Goal: Task Accomplishment & Management: Manage account settings

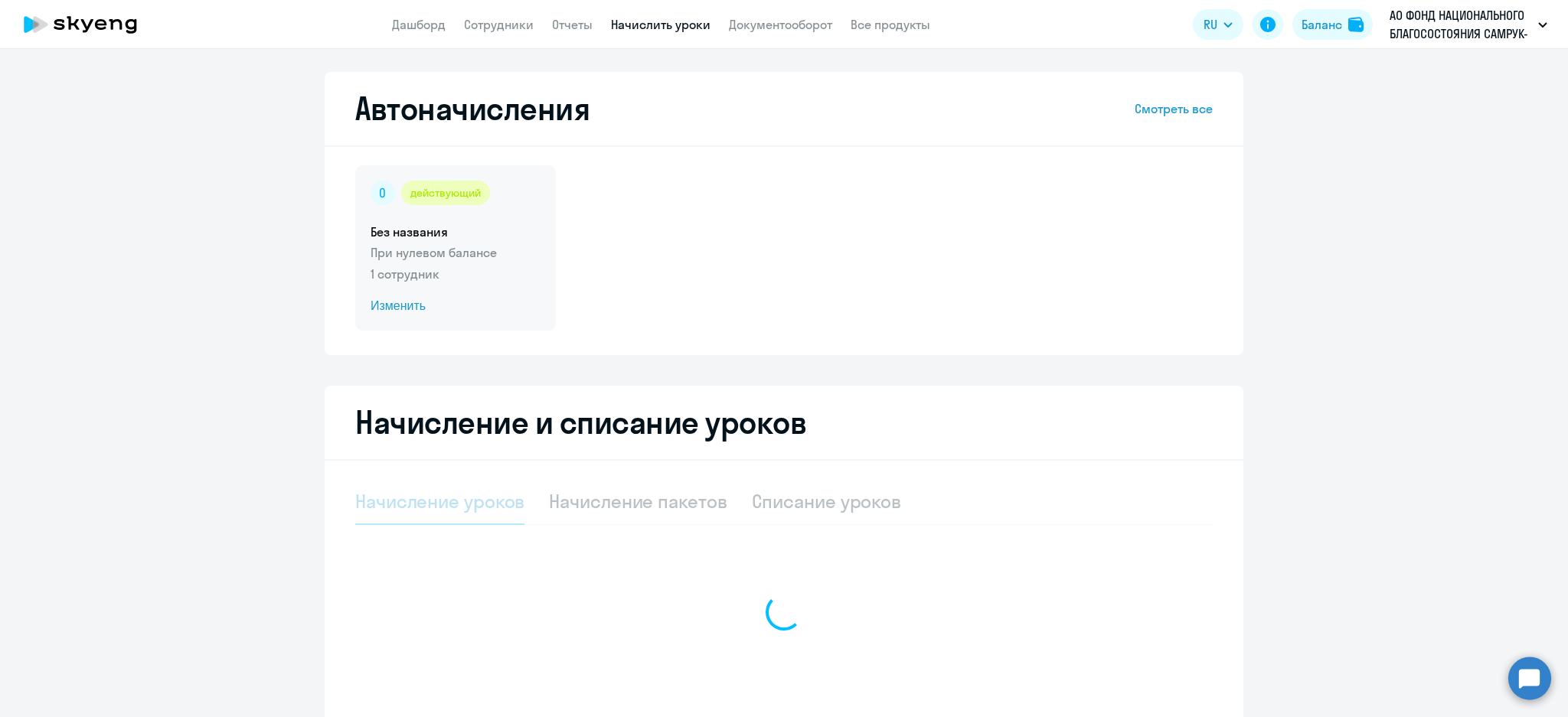
click at [465, 243] on p "При нулевом балансе" at bounding box center [455, 252] width 170 height 18
select select "10"
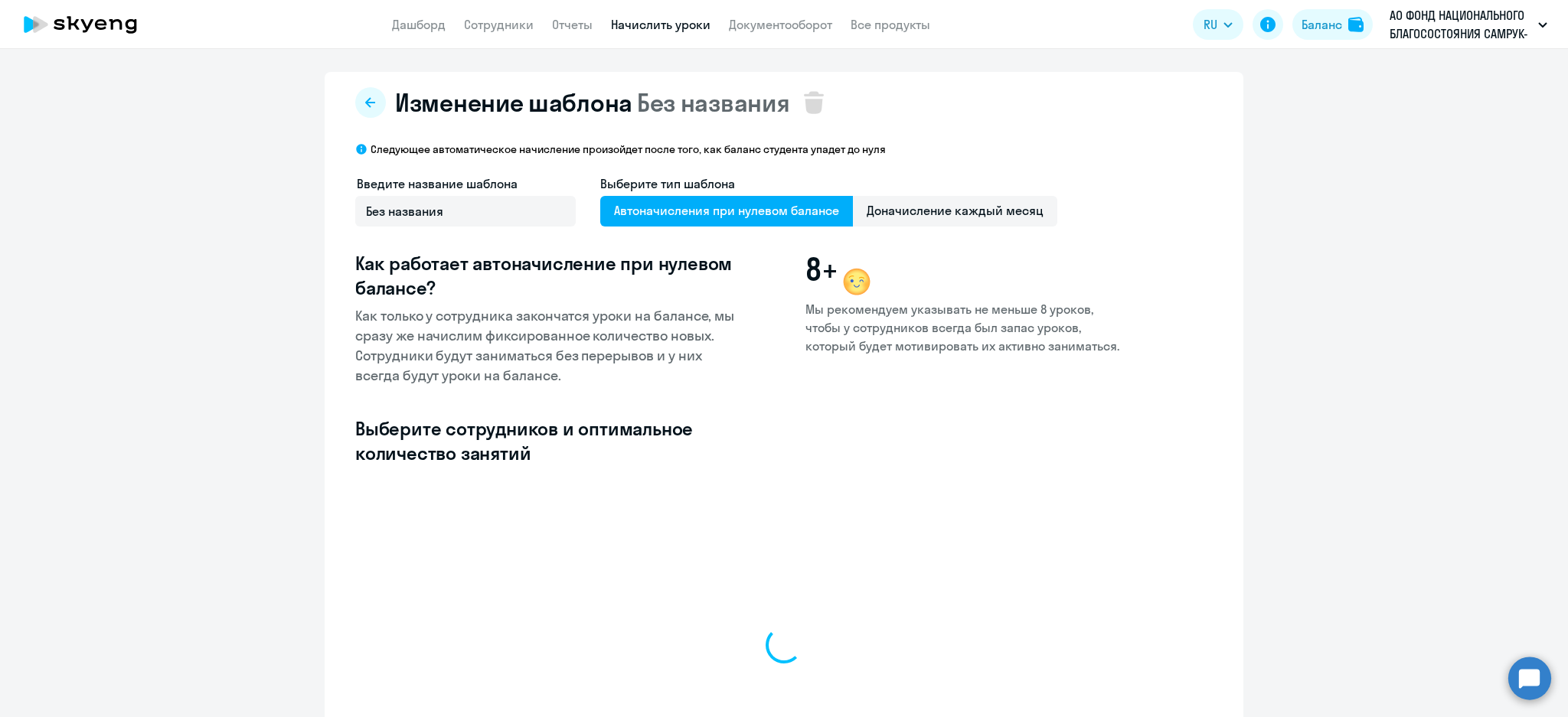
select select "10"
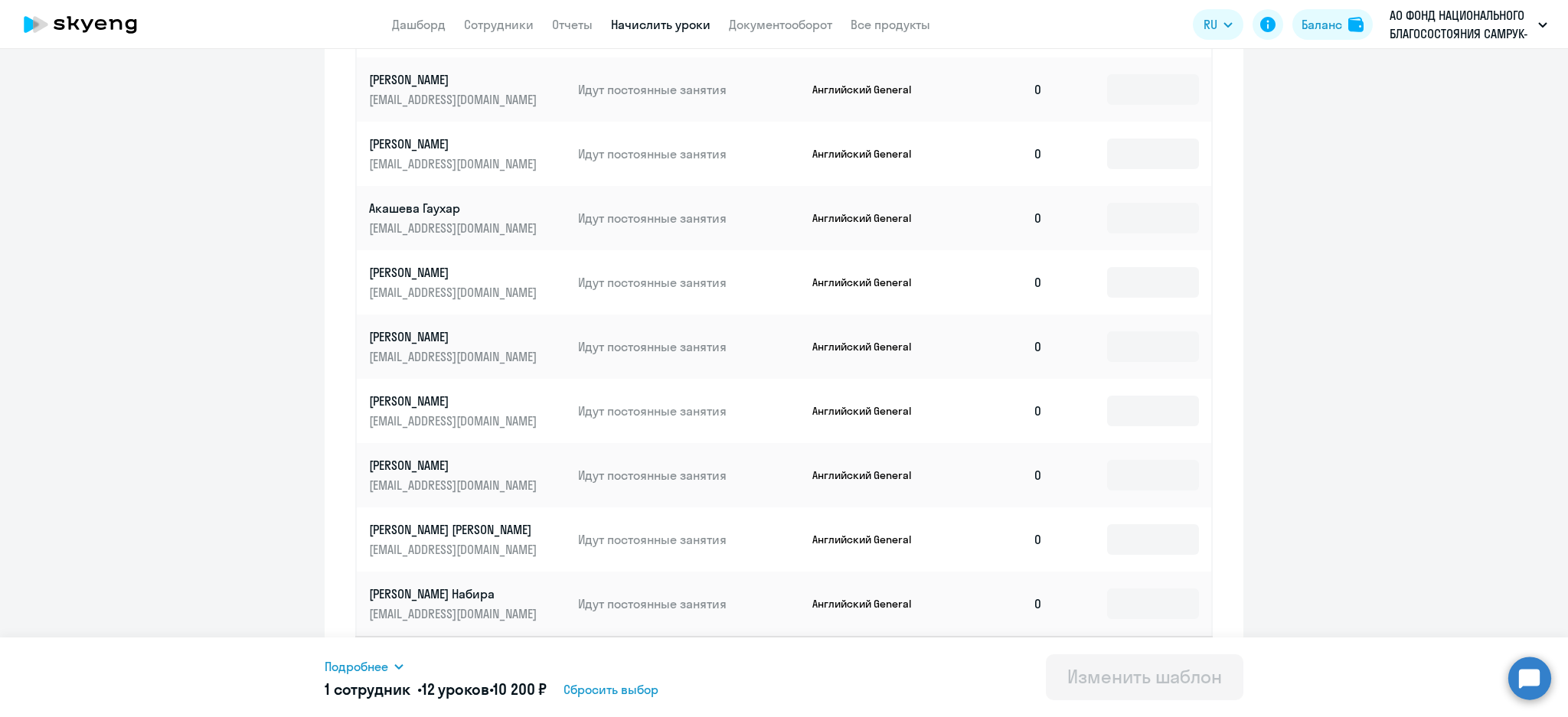
scroll to position [630, 0]
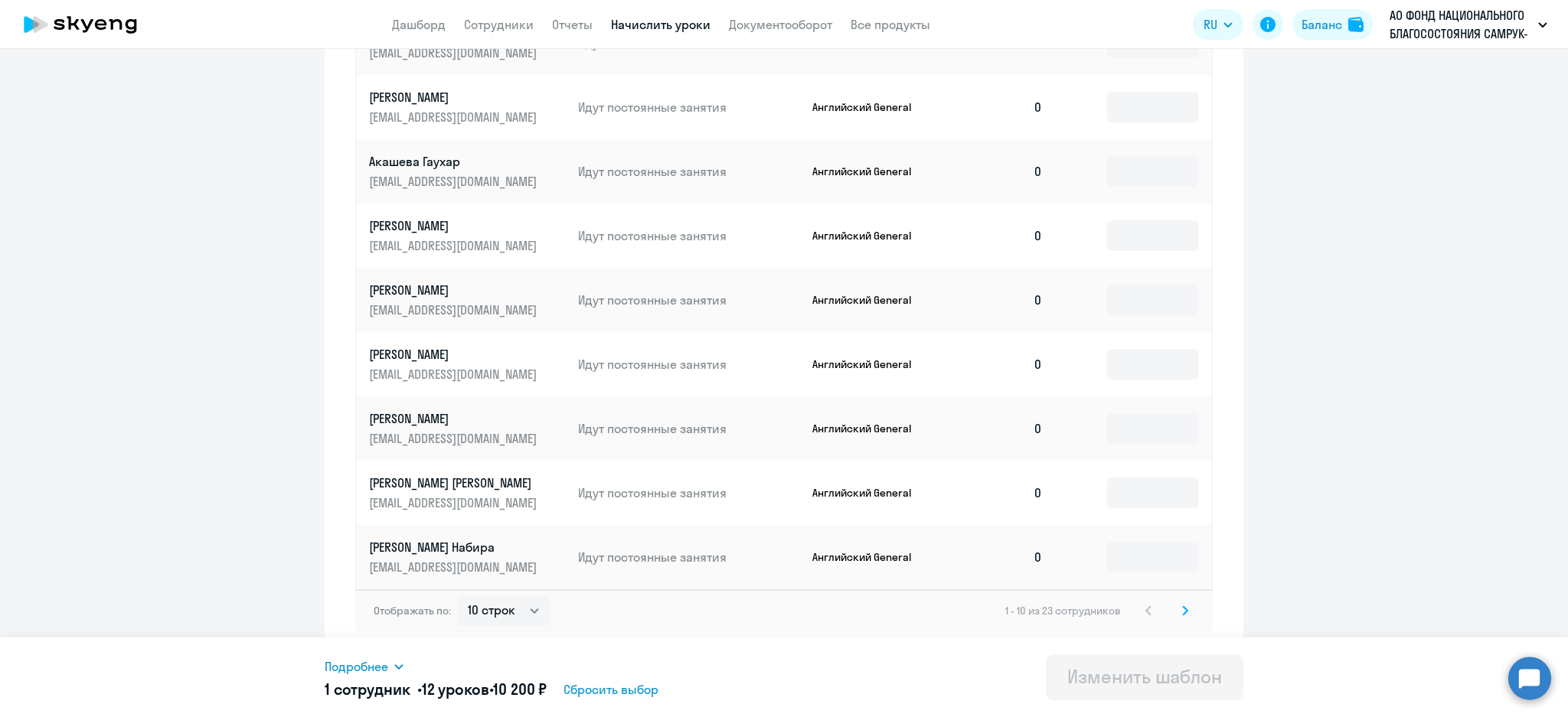
click at [396, 662] on icon at bounding box center [398, 667] width 12 height 12
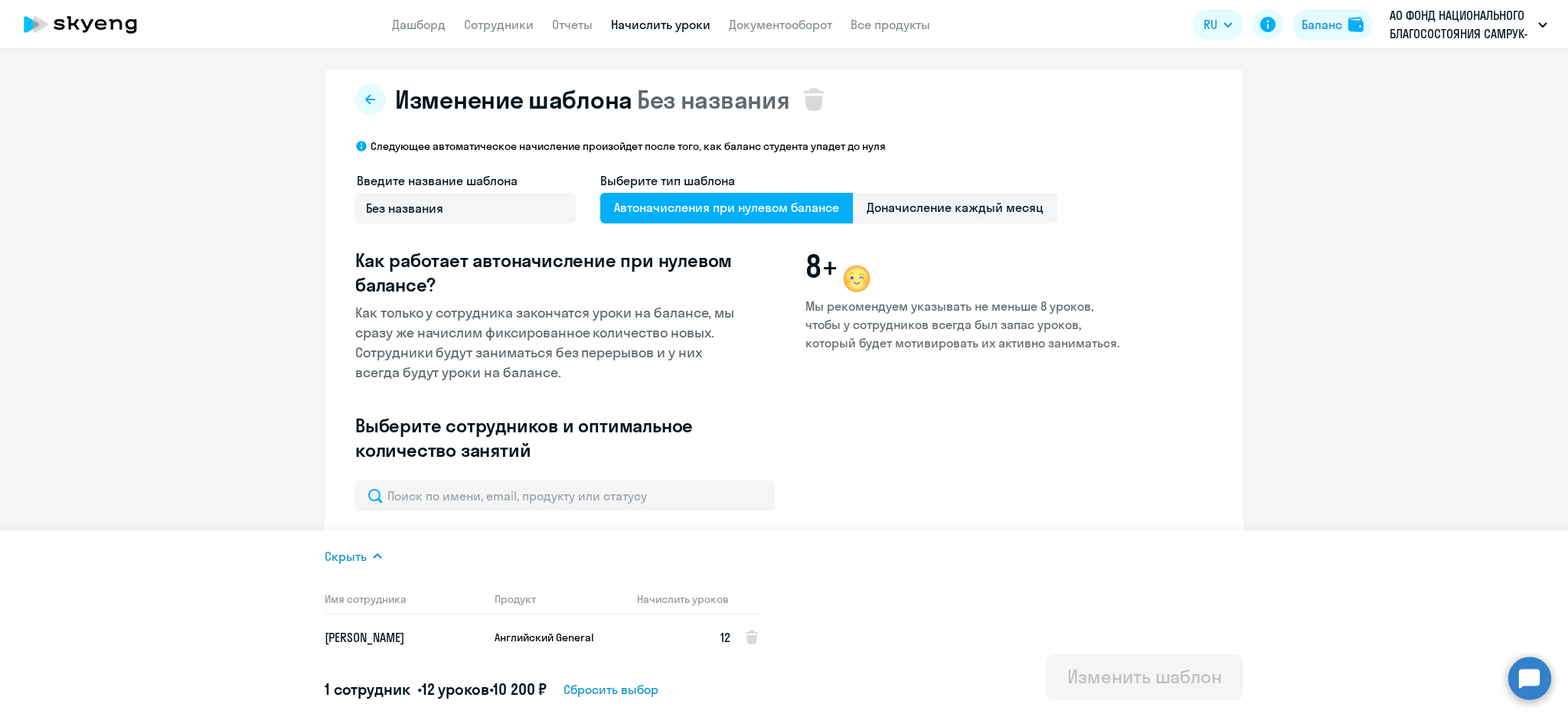
scroll to position [0, 0]
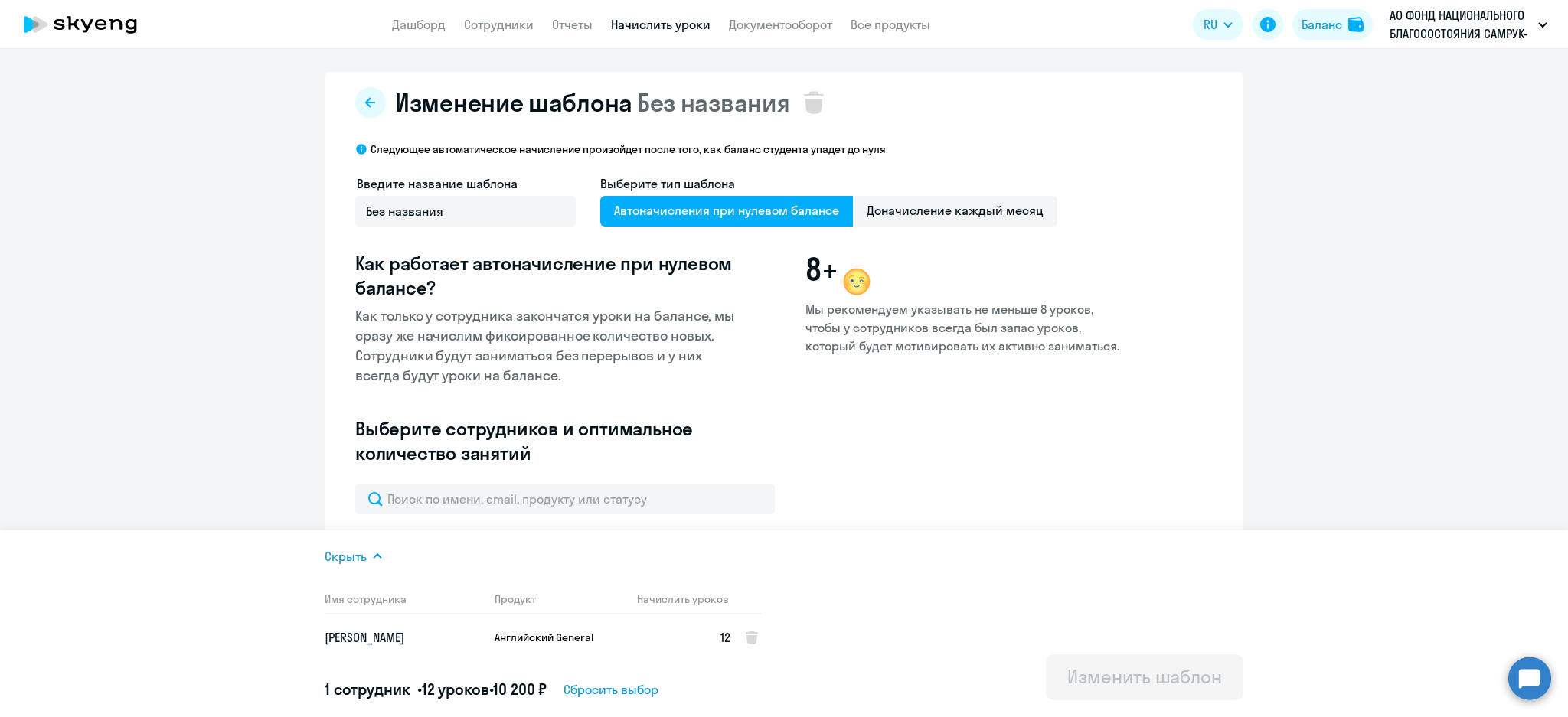
drag, startPoint x: 980, startPoint y: 211, endPoint x: 987, endPoint y: 228, distance: 18.4
click at [976, 209] on span "Доначисление каждый месяц" at bounding box center [955, 211] width 204 height 30
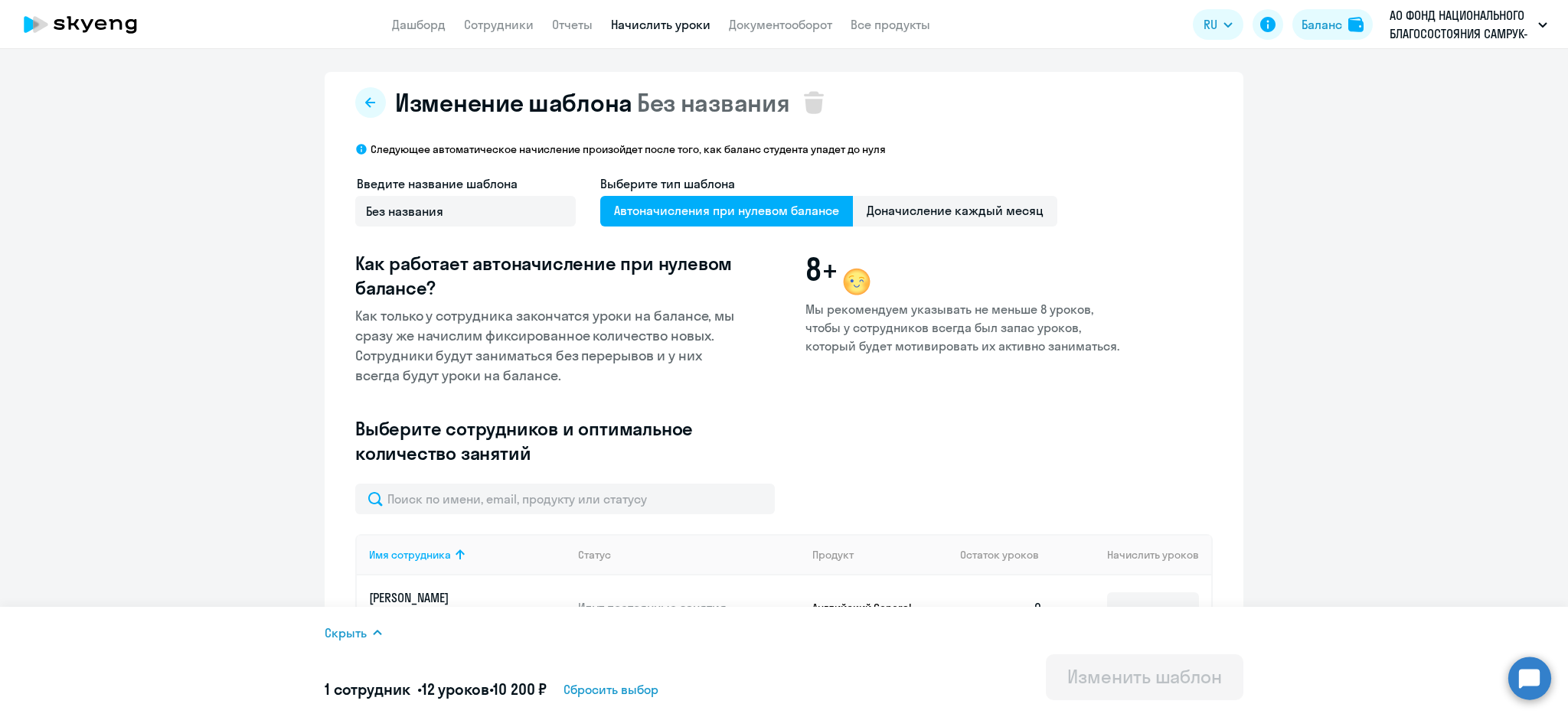
click at [0, 0] on input "Доначисление каждый месяц" at bounding box center [0, 0] width 0 height 0
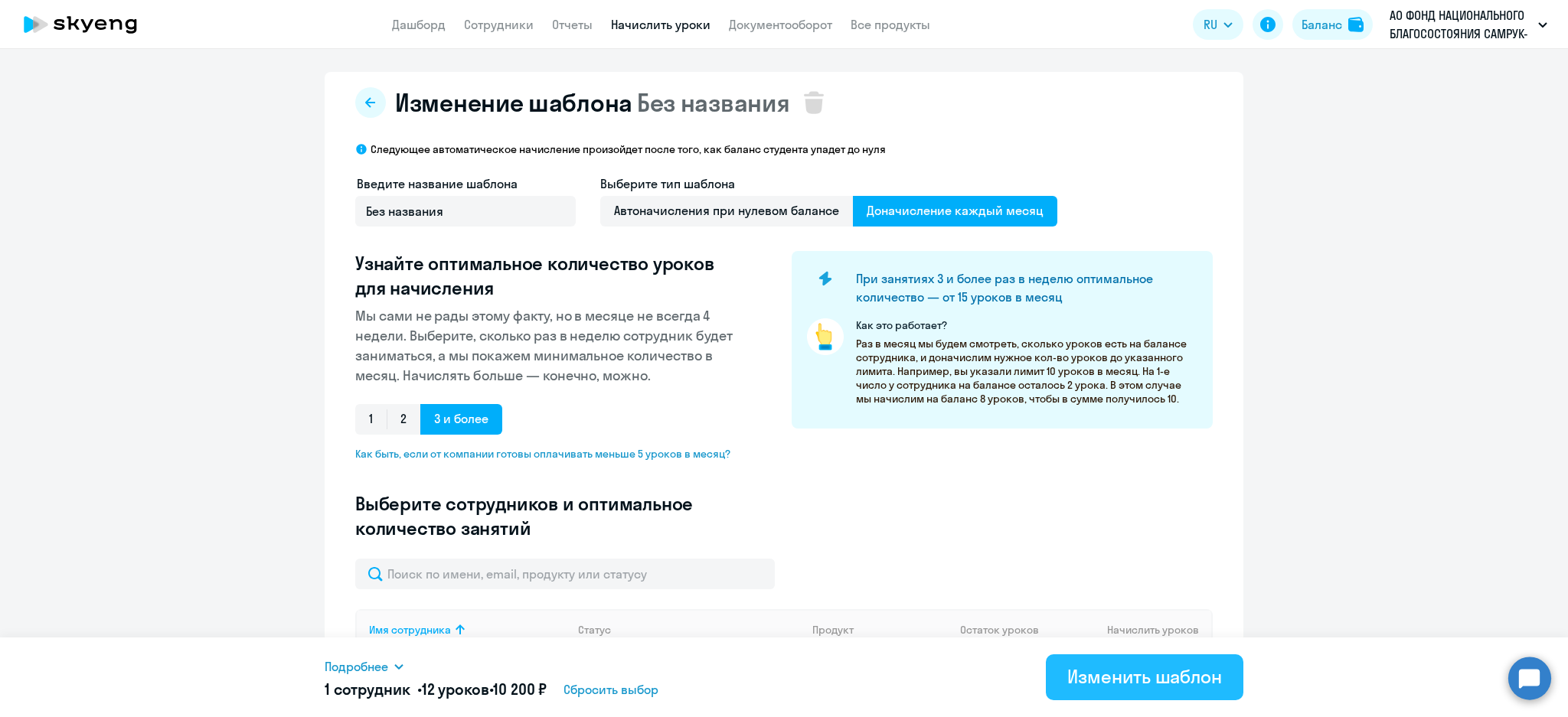
click at [1124, 689] on button "Изменить шаблон" at bounding box center [1145, 677] width 198 height 46
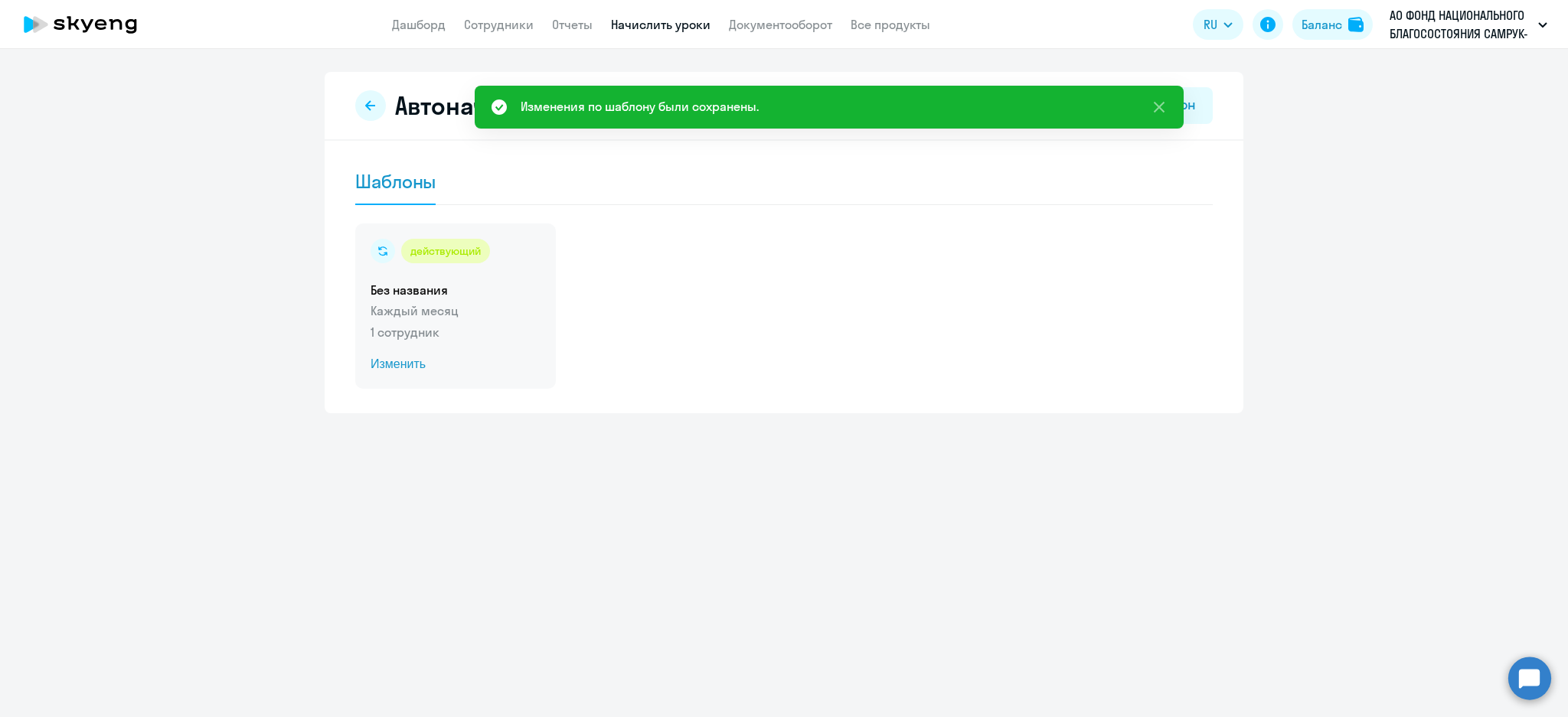
click at [515, 342] on div "действующий Без названия Каждый месяц 1 сотрудник Изменить" at bounding box center [455, 306] width 201 height 165
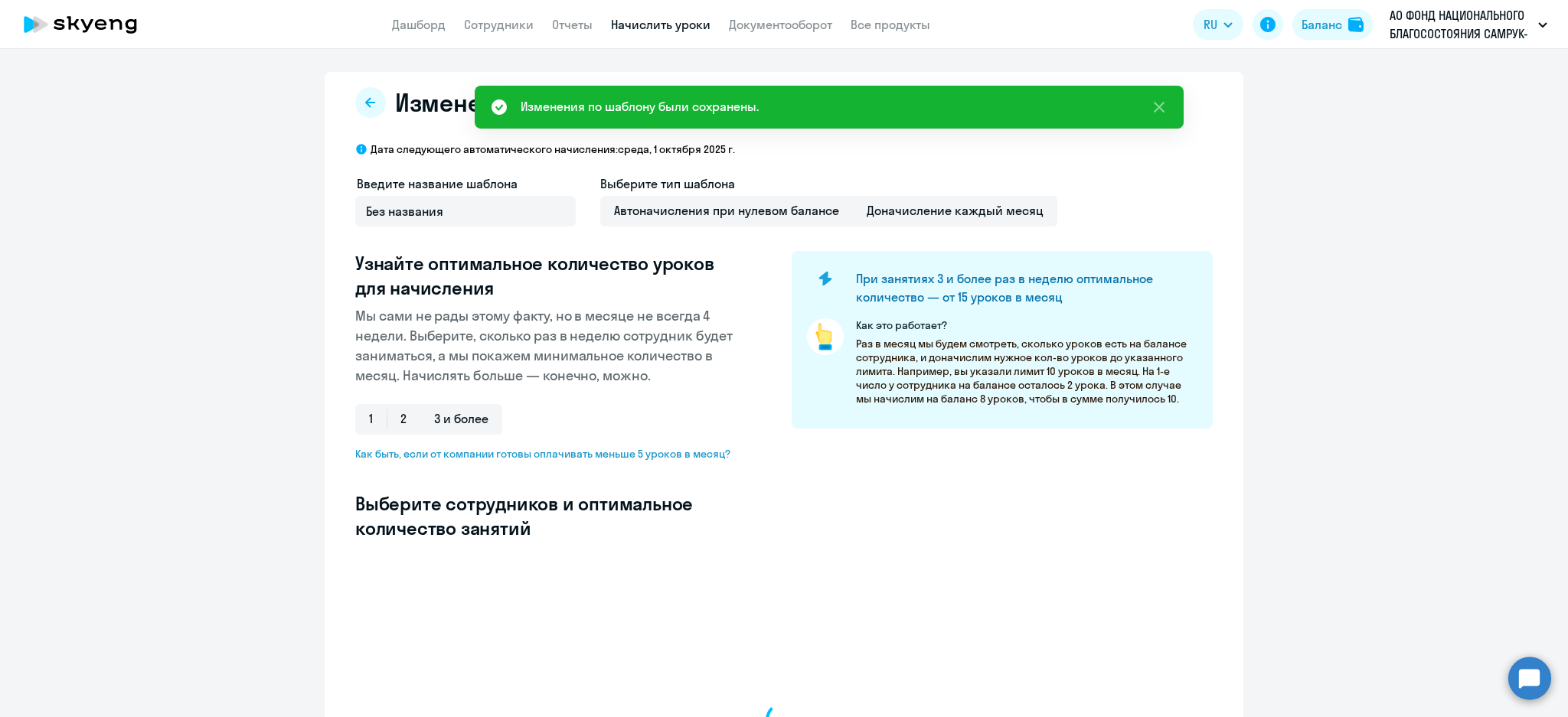
select select "10"
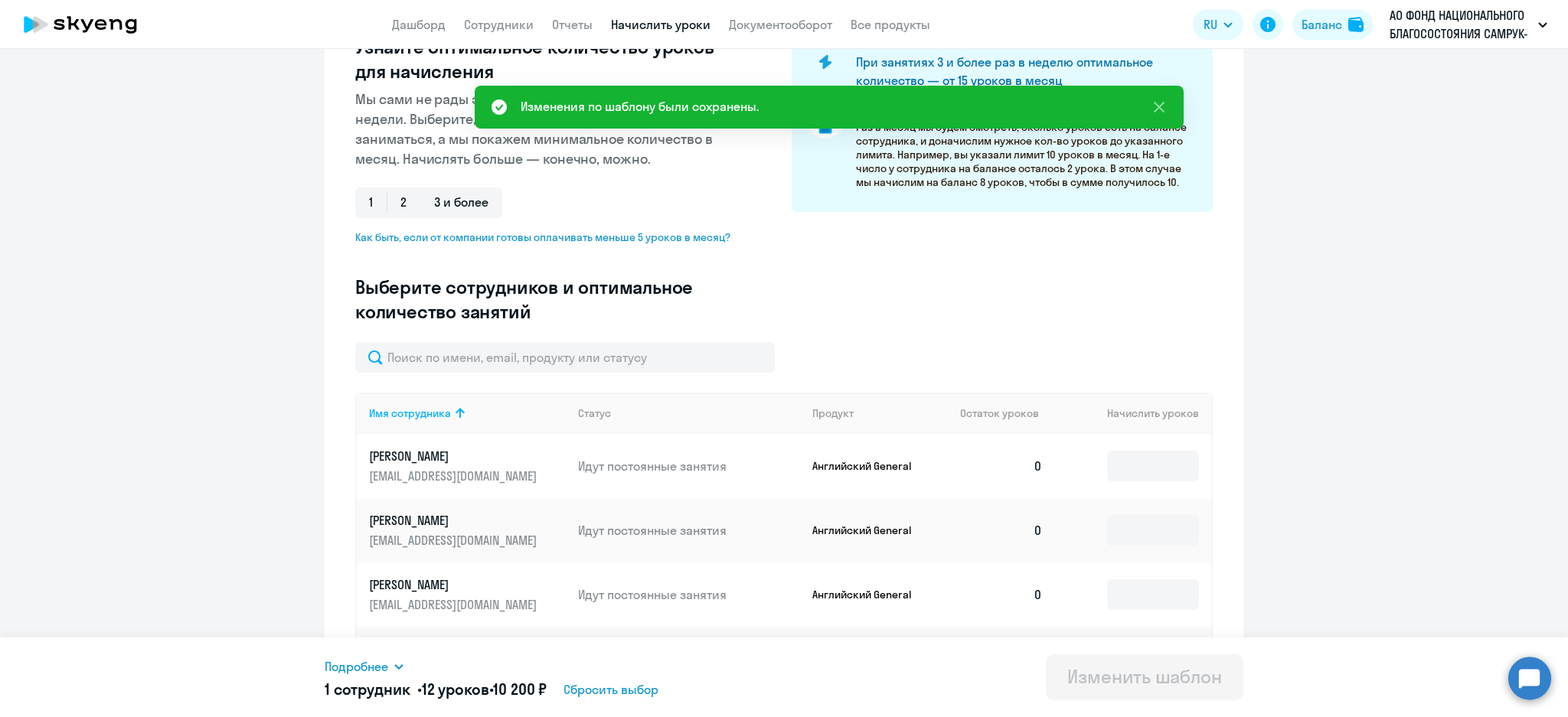
scroll to position [510, 0]
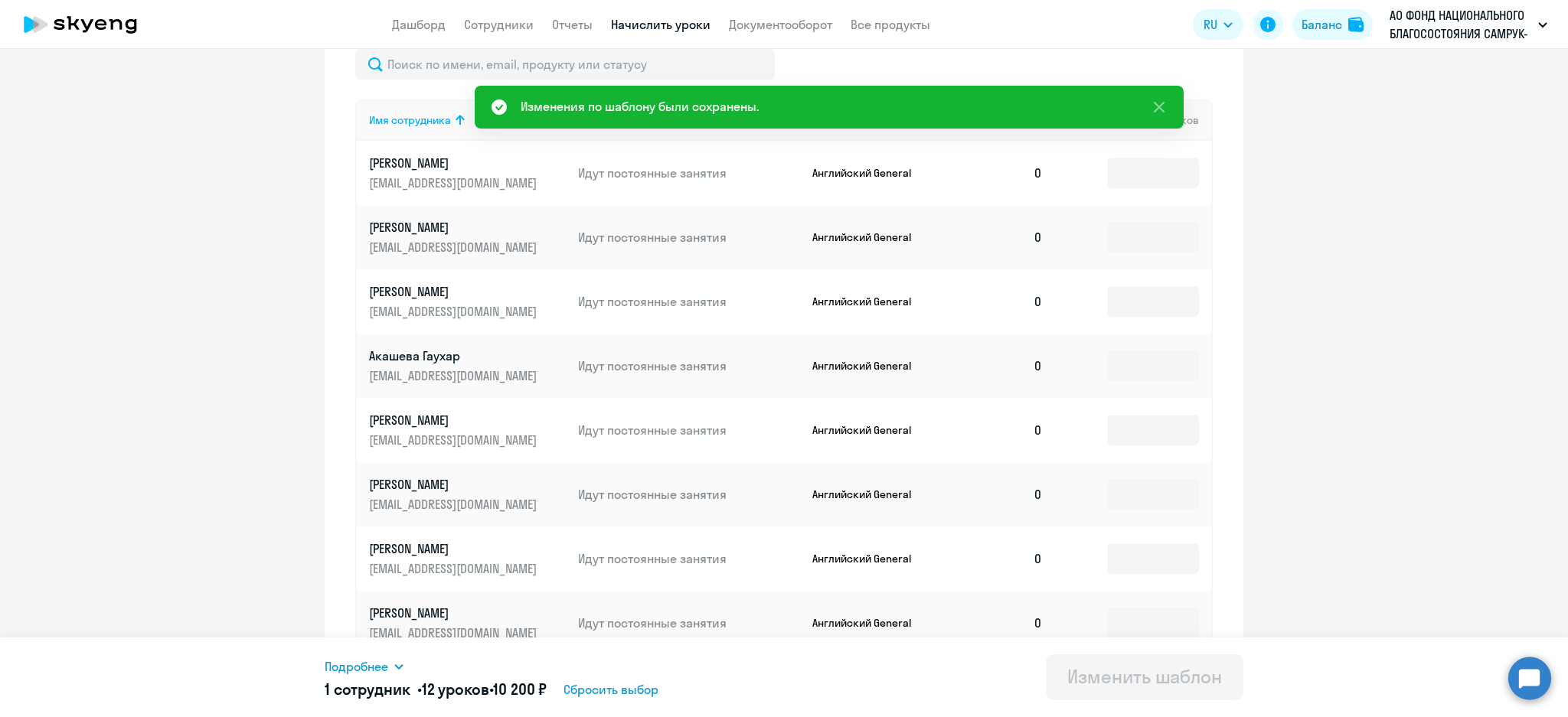
click at [409, 666] on div "Подробнее" at bounding box center [547, 667] width 446 height 18
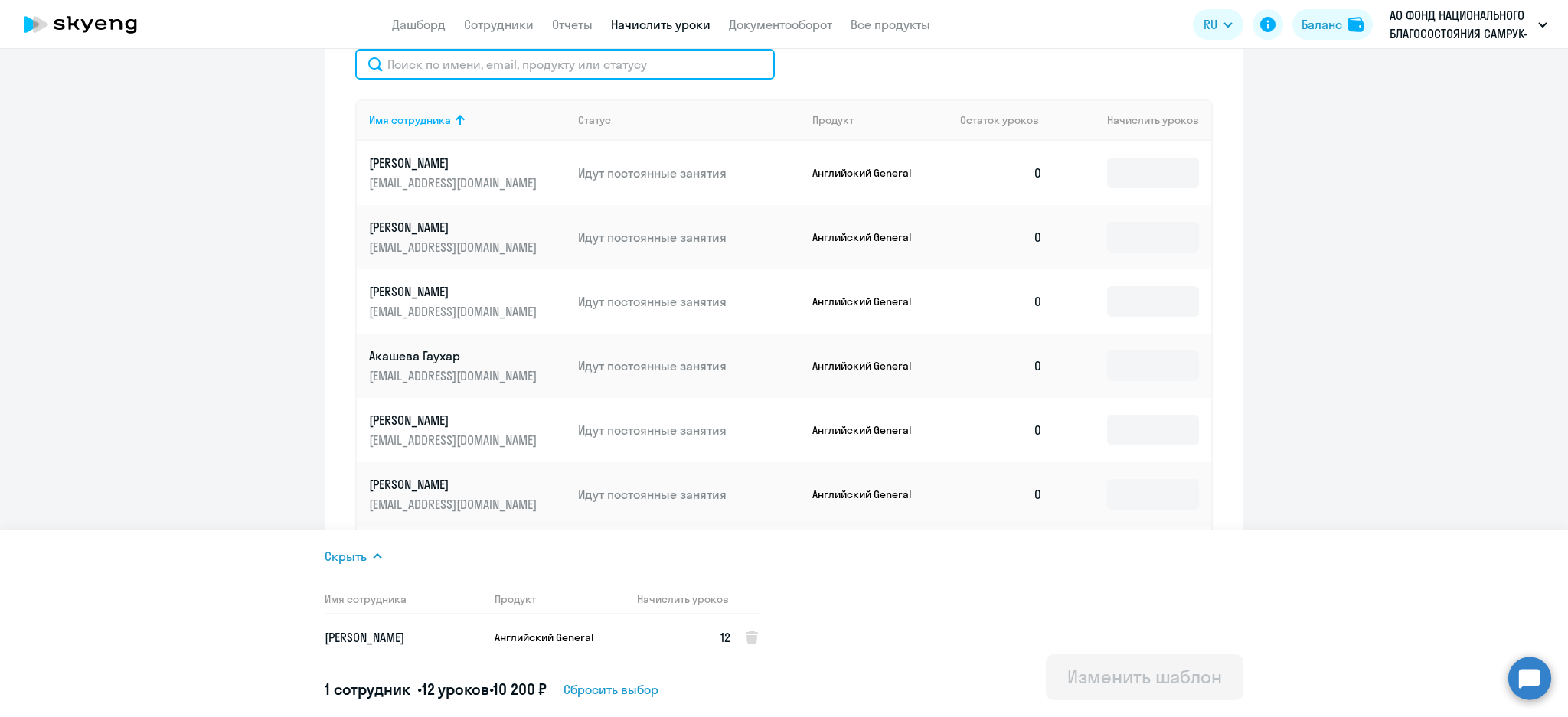
click at [436, 78] on input "text" at bounding box center [565, 65] width 419 height 30
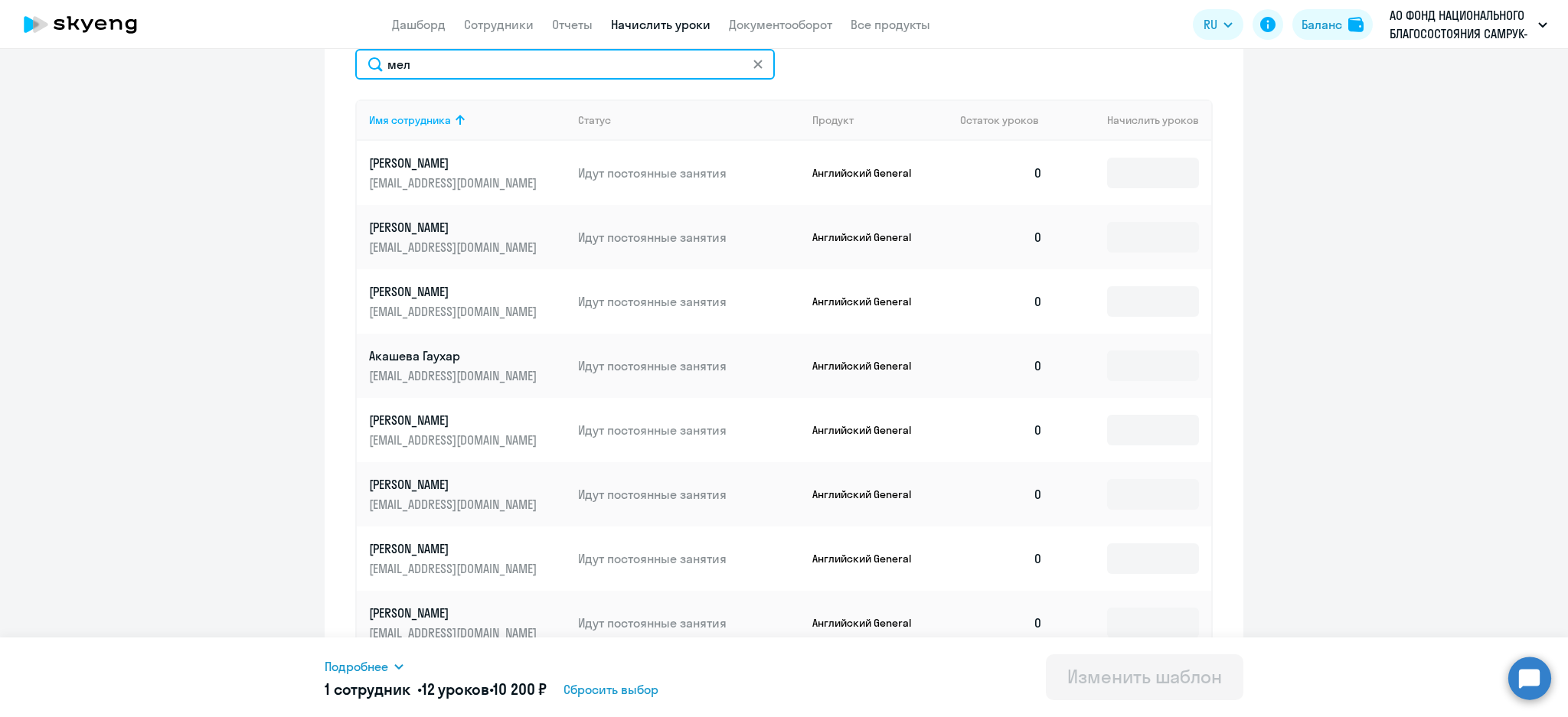
scroll to position [249, 0]
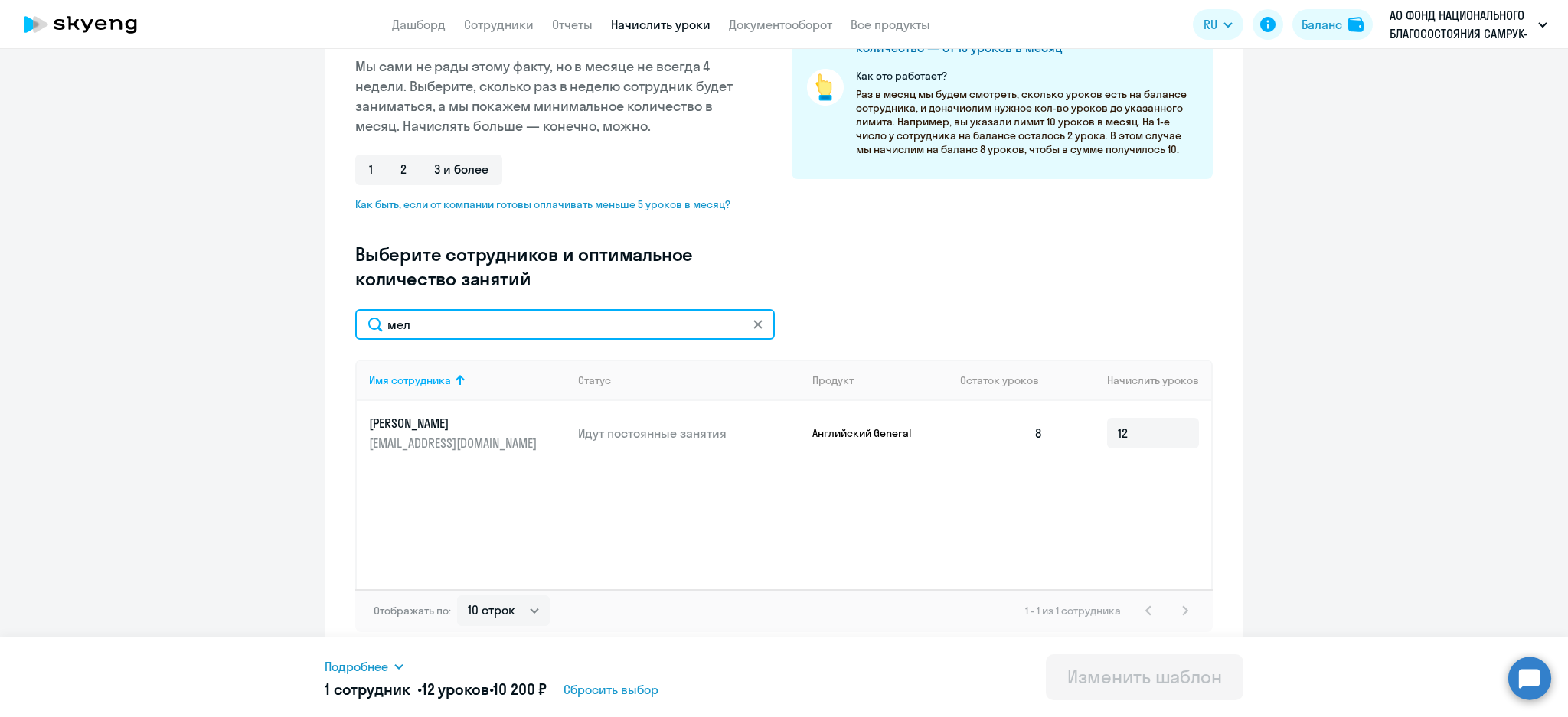
type input "мел"
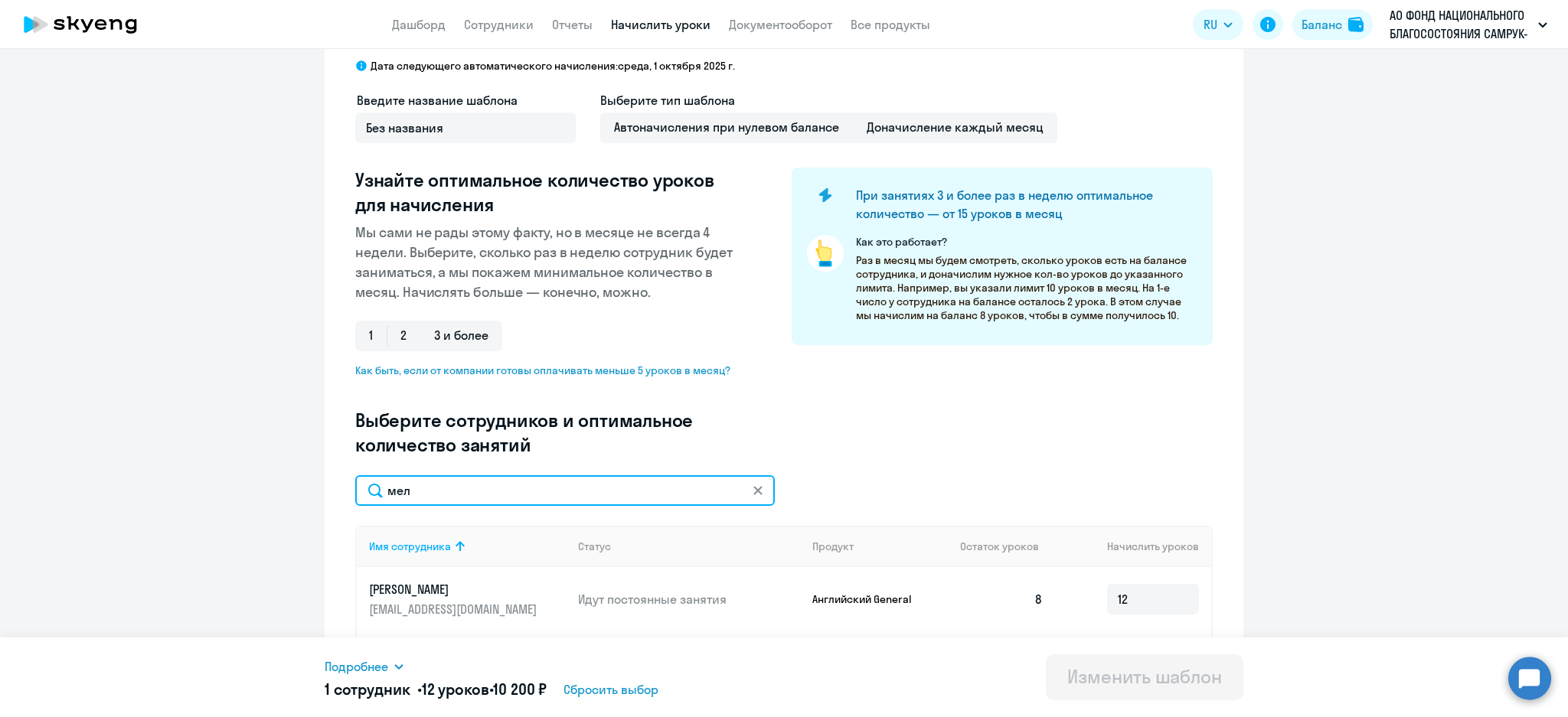
scroll to position [0, 0]
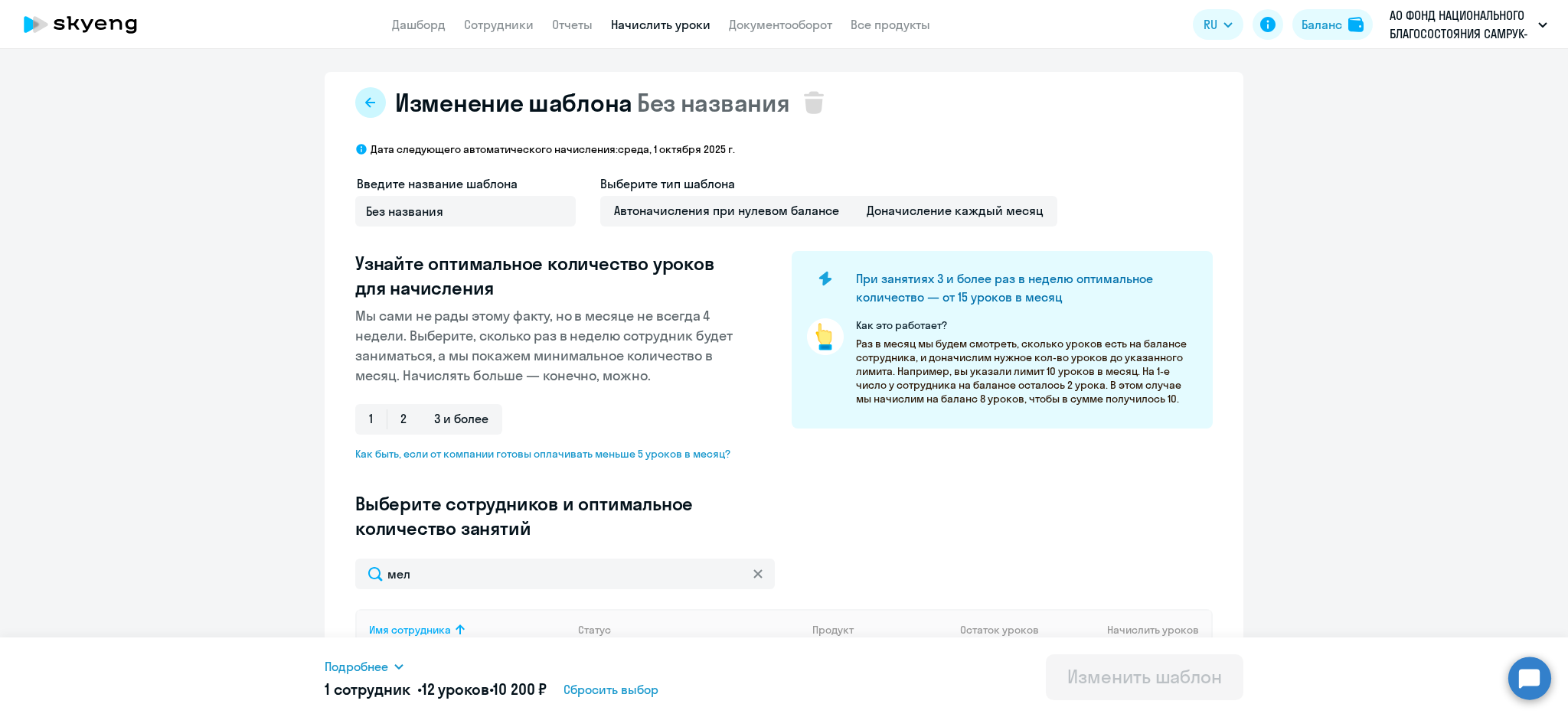
click at [364, 107] on icon at bounding box center [370, 102] width 12 height 12
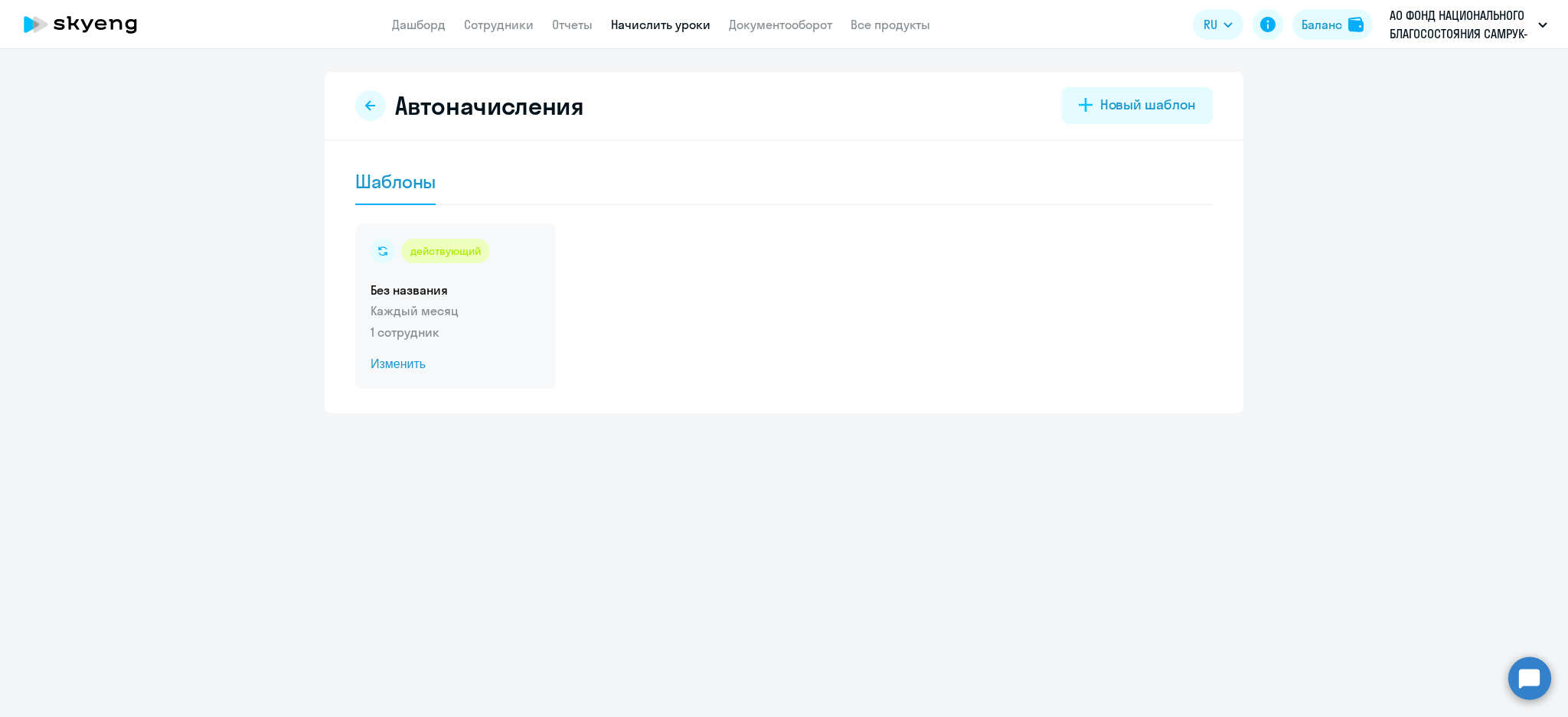
click at [466, 300] on div "действующий Без названия Каждый месяц 1 сотрудник Изменить" at bounding box center [455, 306] width 201 height 165
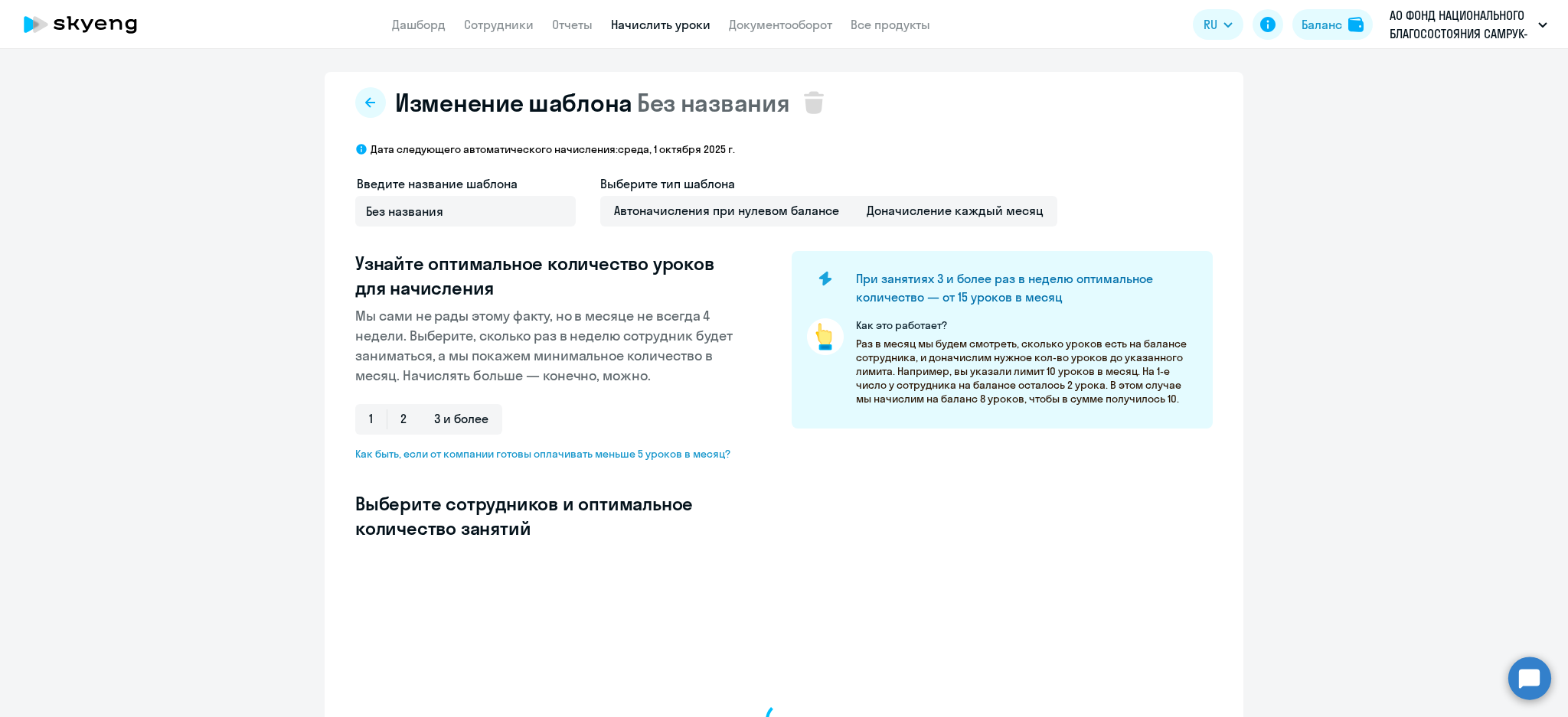
select select "10"
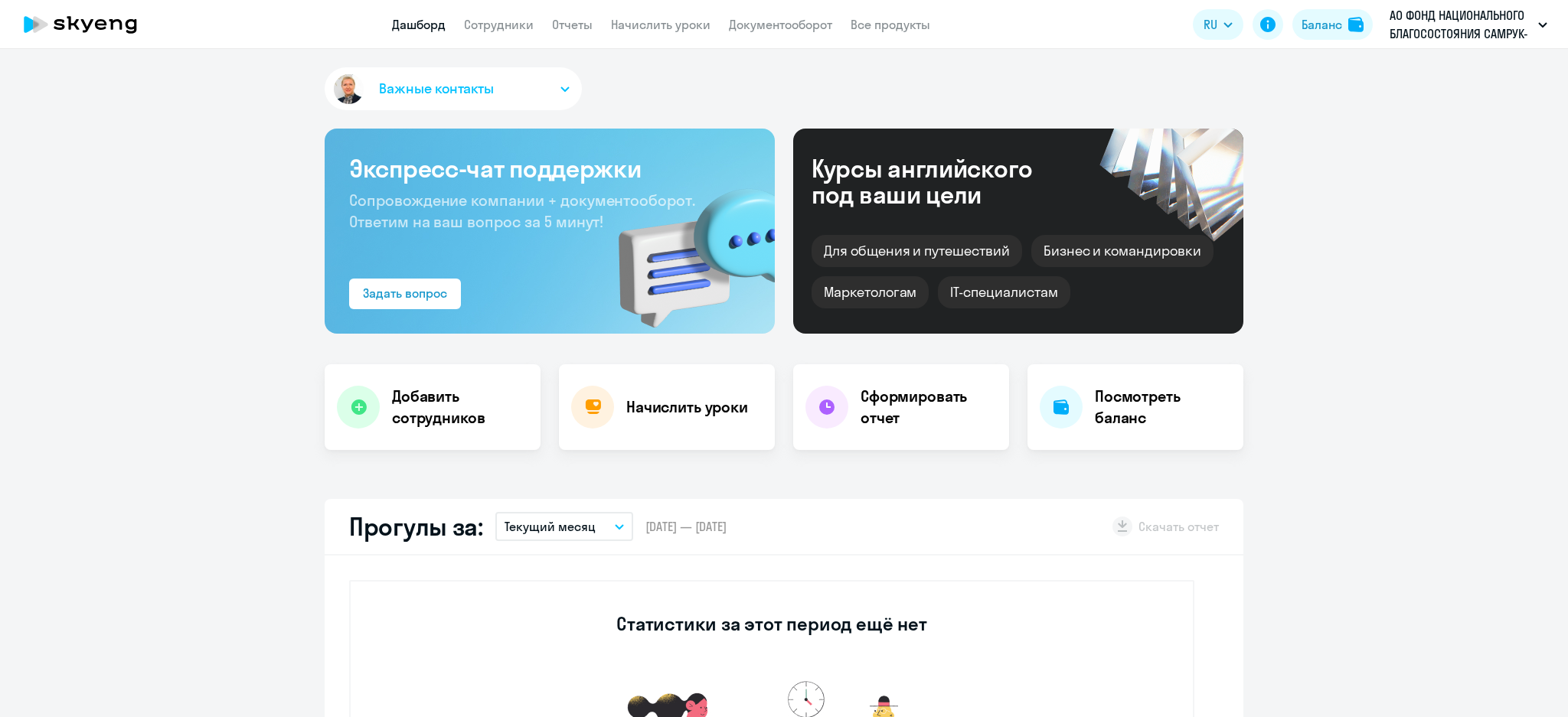
select select "30"
click at [680, 26] on link "Начислить уроки" at bounding box center [660, 25] width 100 height 15
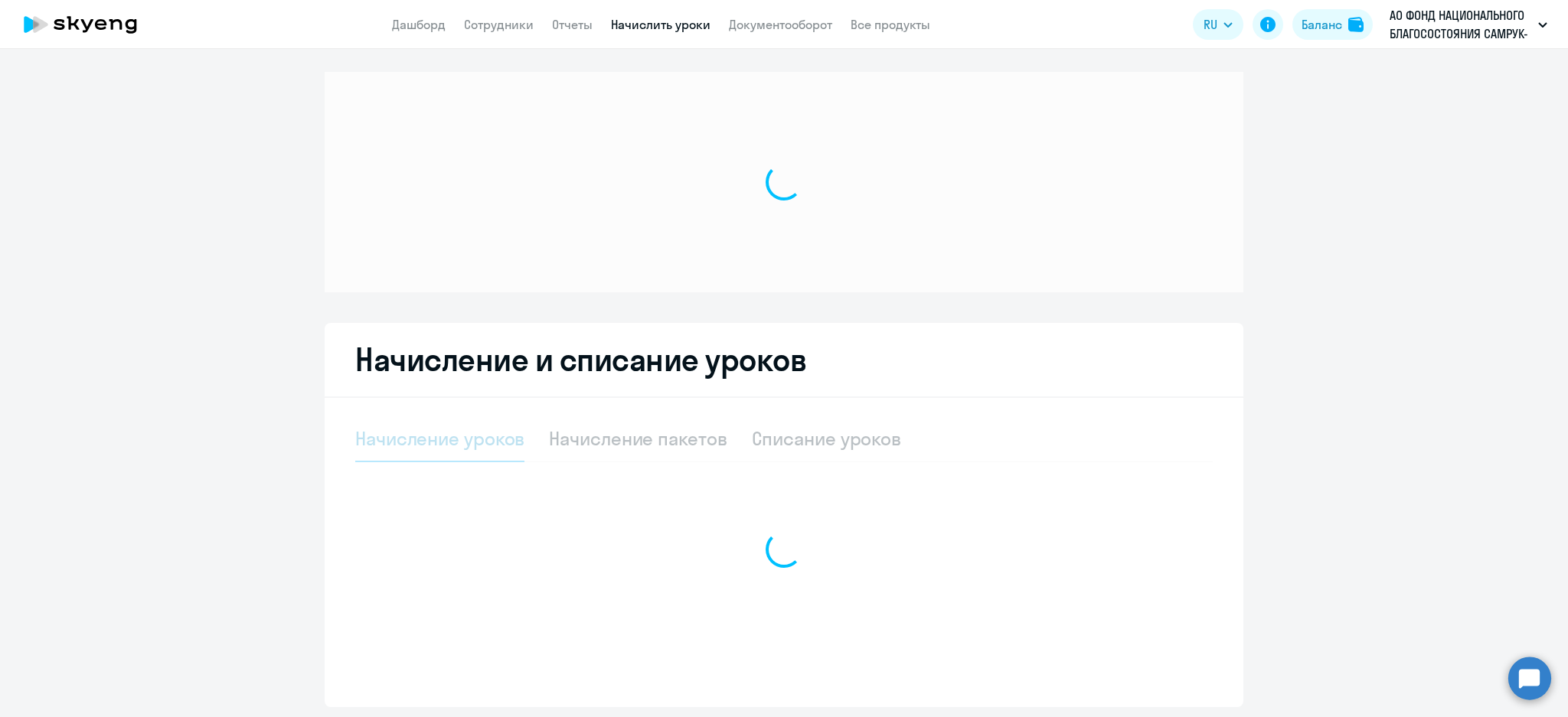
select select "10"
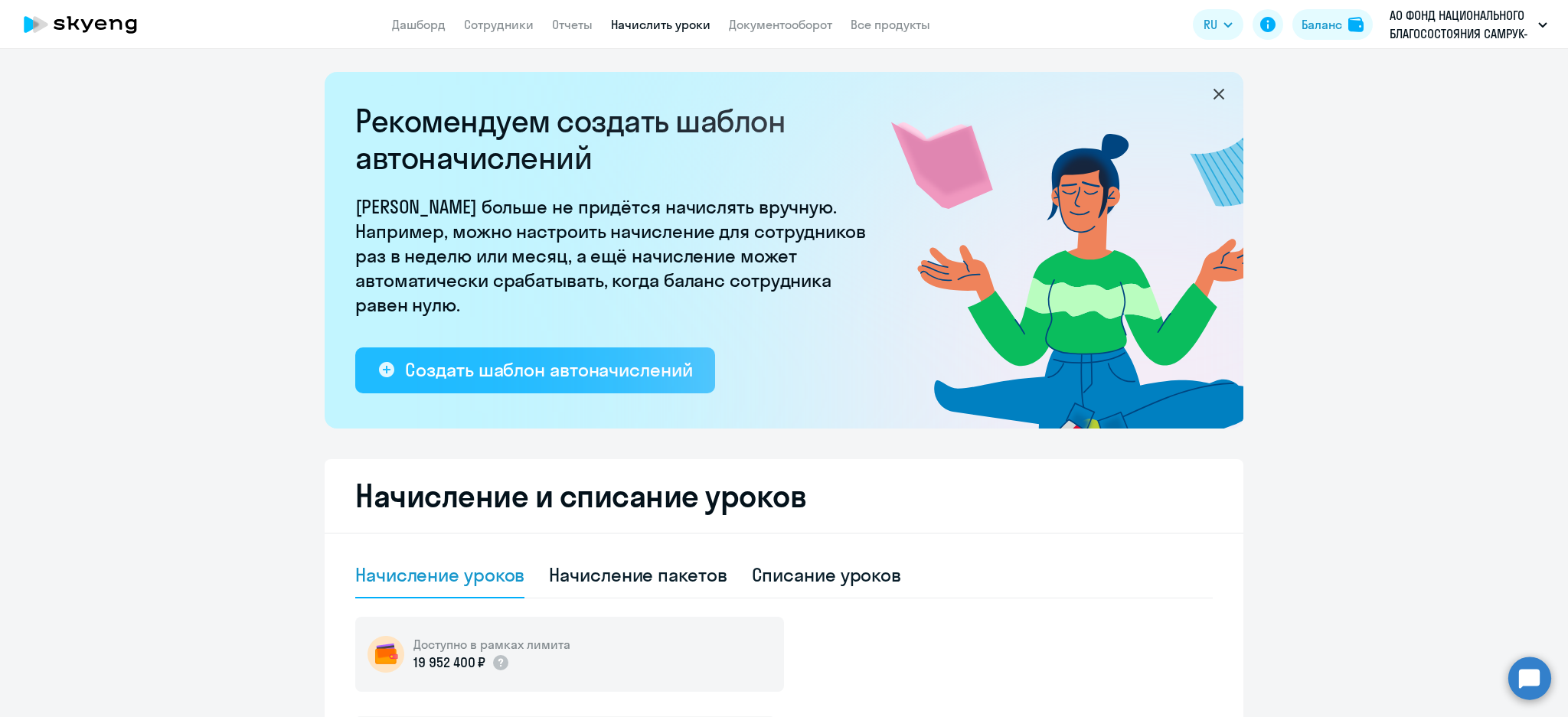
click at [581, 365] on div "Создать шаблон автоначислений" at bounding box center [549, 370] width 287 height 25
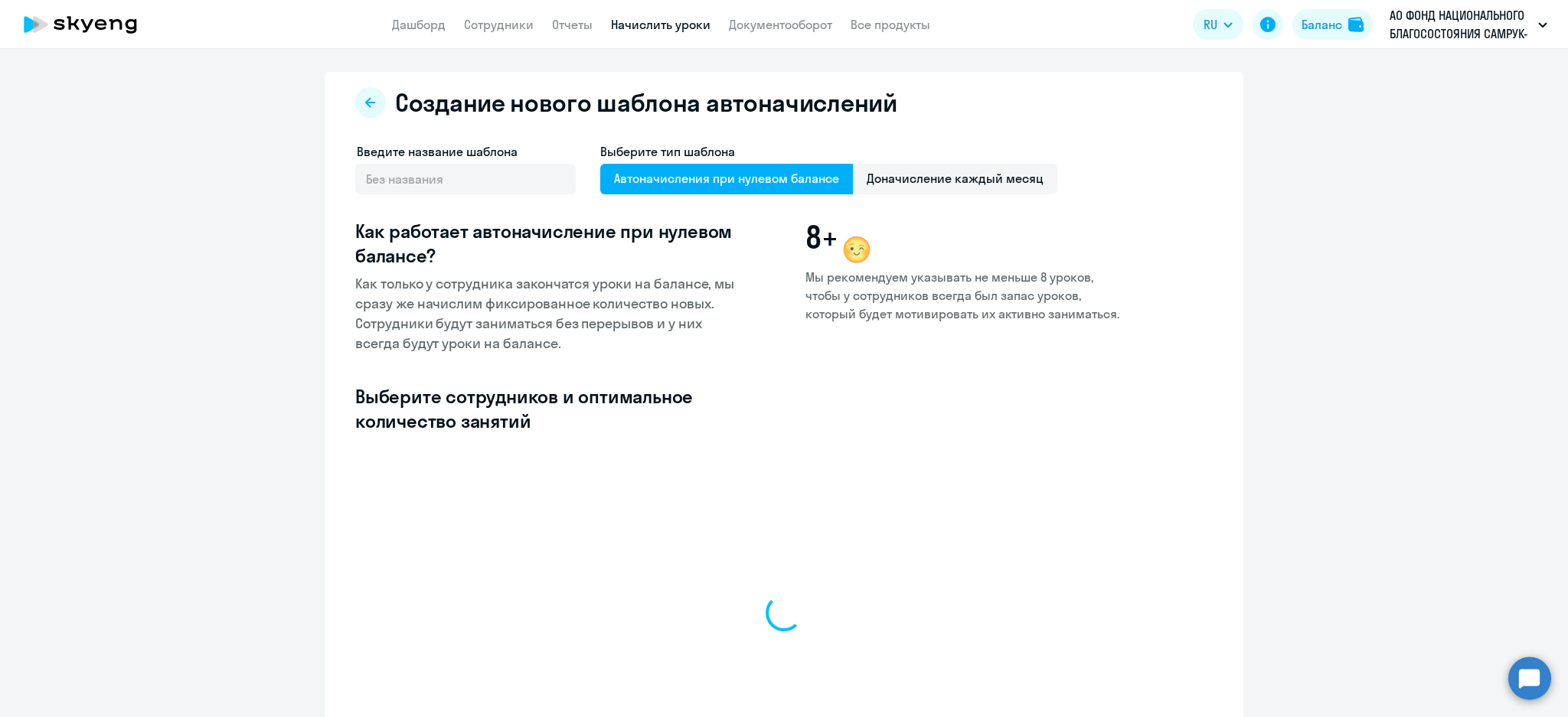
select select "10"
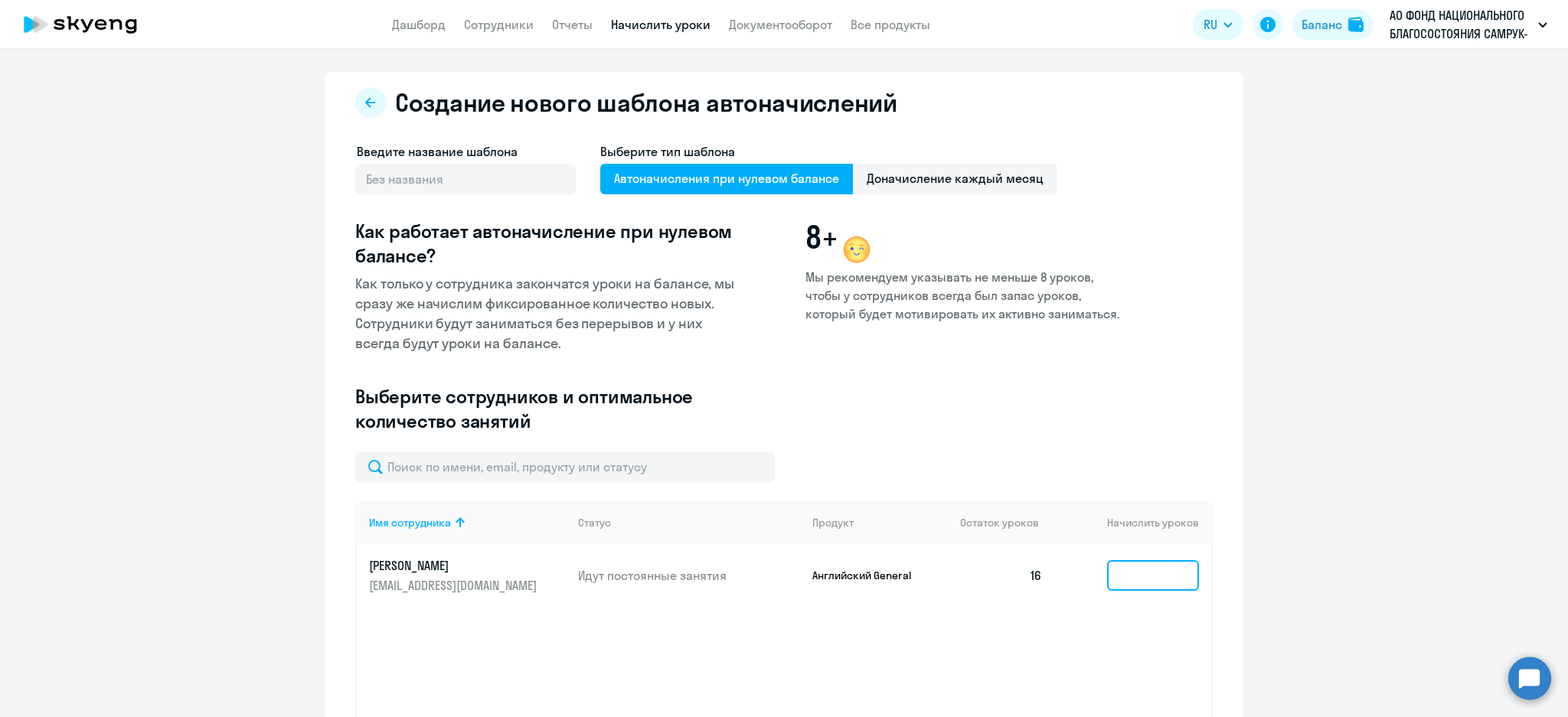
click at [1161, 590] on input at bounding box center [1152, 575] width 92 height 30
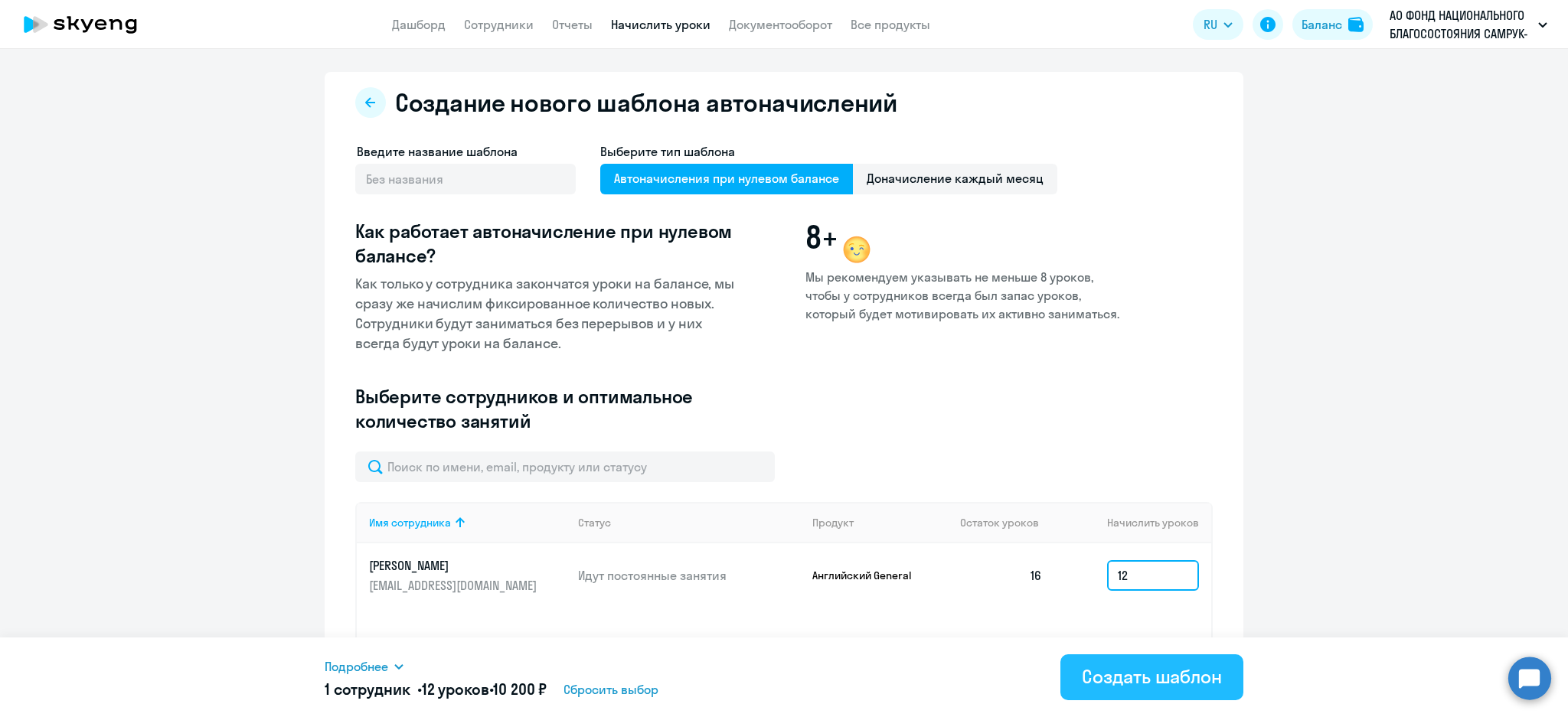
type input "12"
drag, startPoint x: 1152, startPoint y: 682, endPoint x: 975, endPoint y: 199, distance: 514.4
click at [975, 199] on body "Дашборд Сотрудники Отчеты Начислить уроки Документооборот Все продукты Дашборд …" at bounding box center [784, 358] width 1568 height 717
click at [966, 173] on span "Доначисление каждый месяц" at bounding box center [955, 179] width 204 height 30
click at [0, 0] on input "Доначисление каждый месяц" at bounding box center [0, 0] width 0 height 0
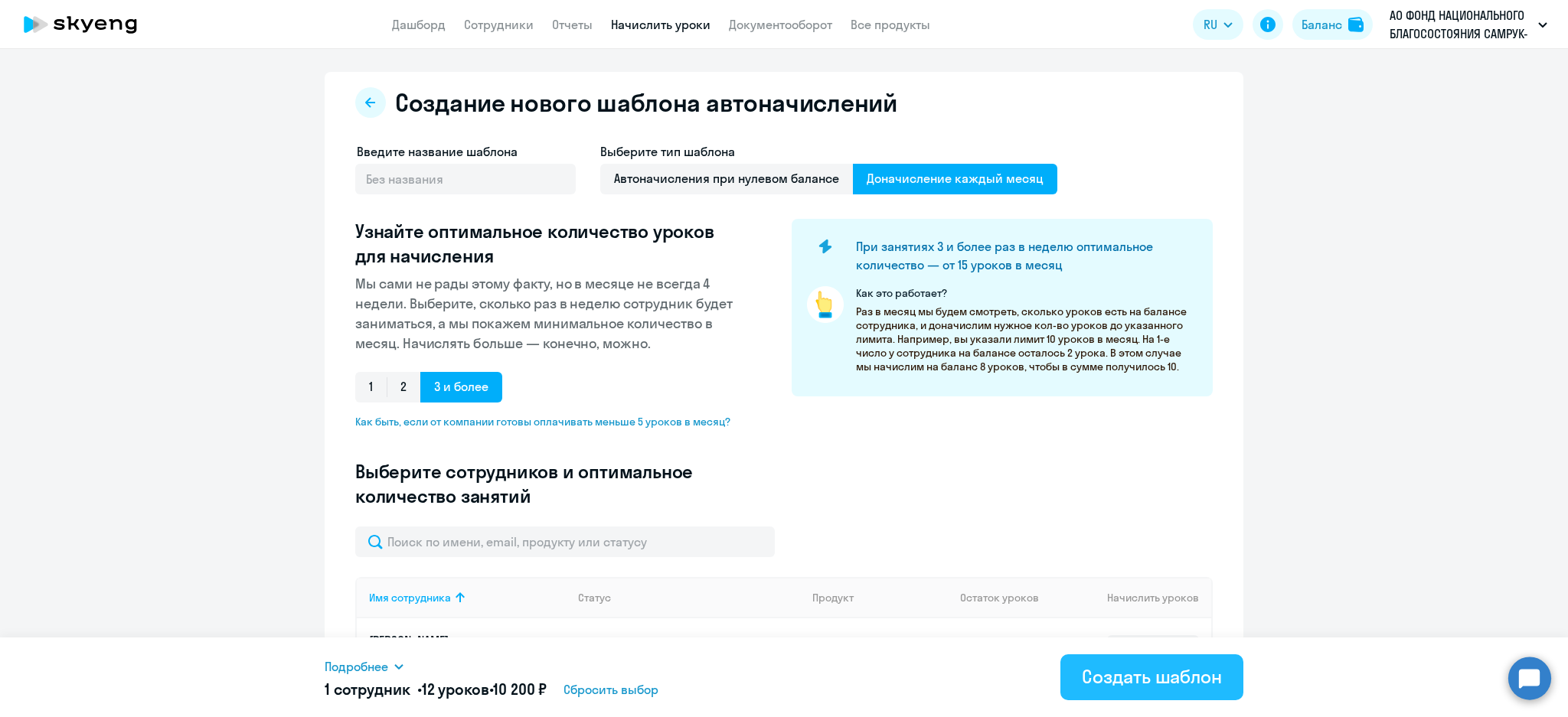
drag, startPoint x: 1179, startPoint y: 681, endPoint x: 1182, endPoint y: 669, distance: 12.4
click at [1177, 670] on div "Создать шаблон" at bounding box center [1152, 677] width 140 height 25
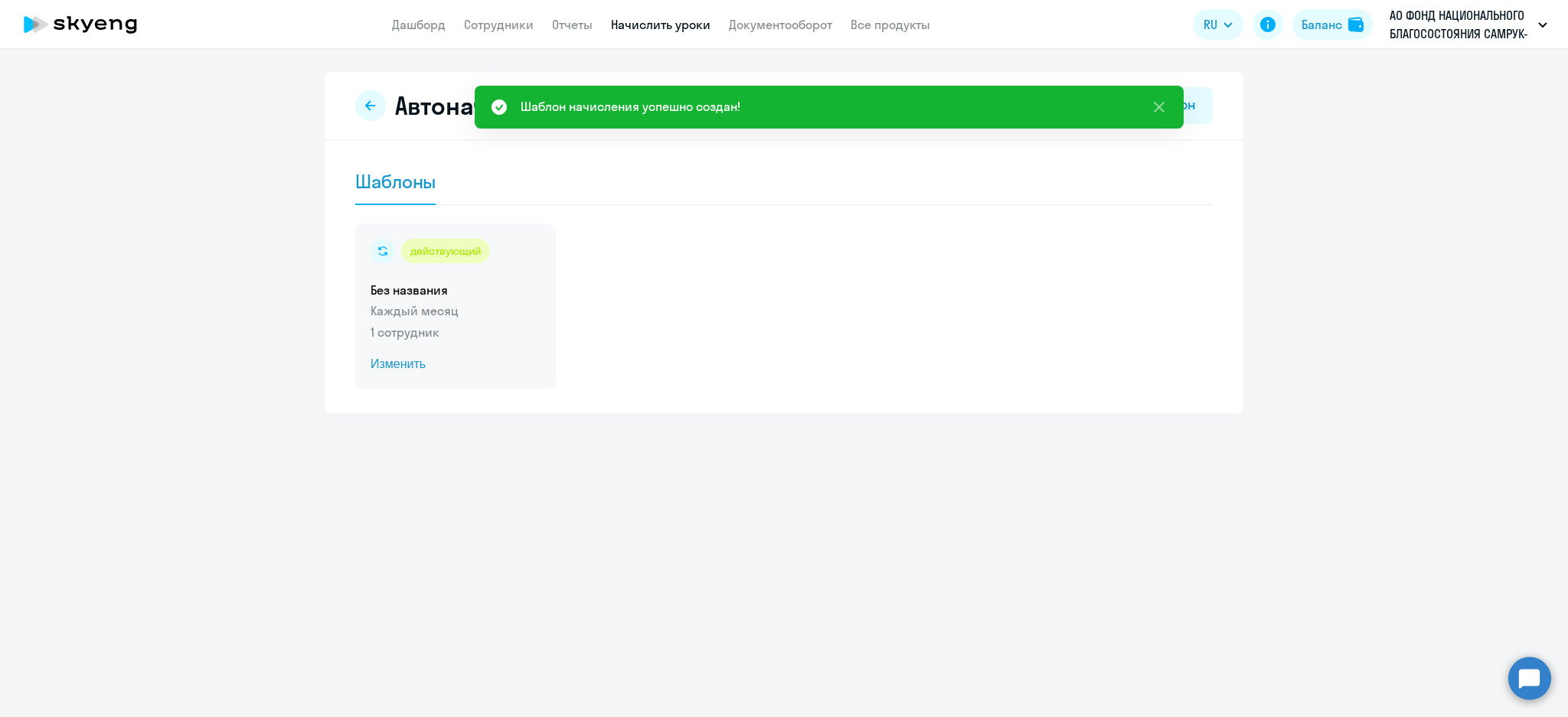
click at [446, 308] on p "Каждый месяц" at bounding box center [455, 310] width 170 height 18
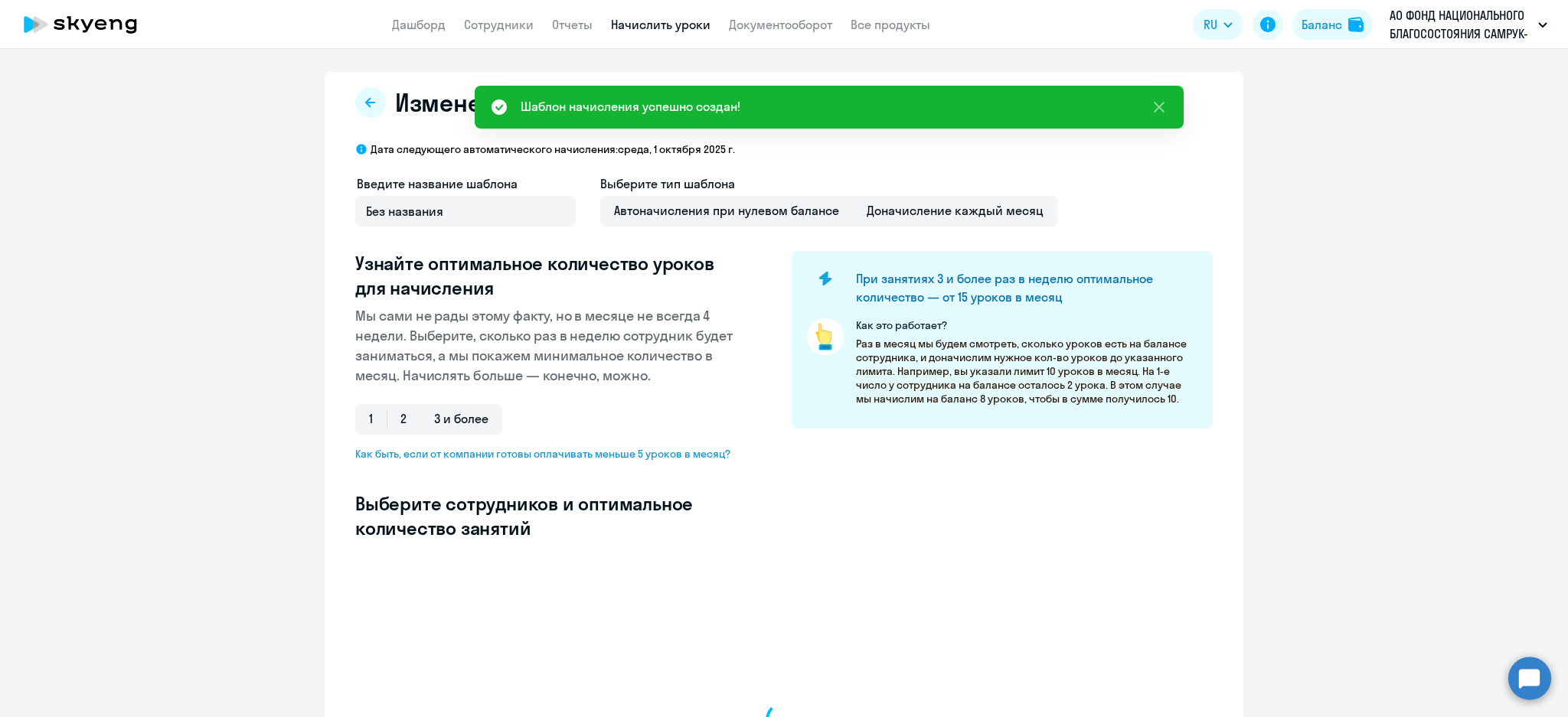
select select "10"
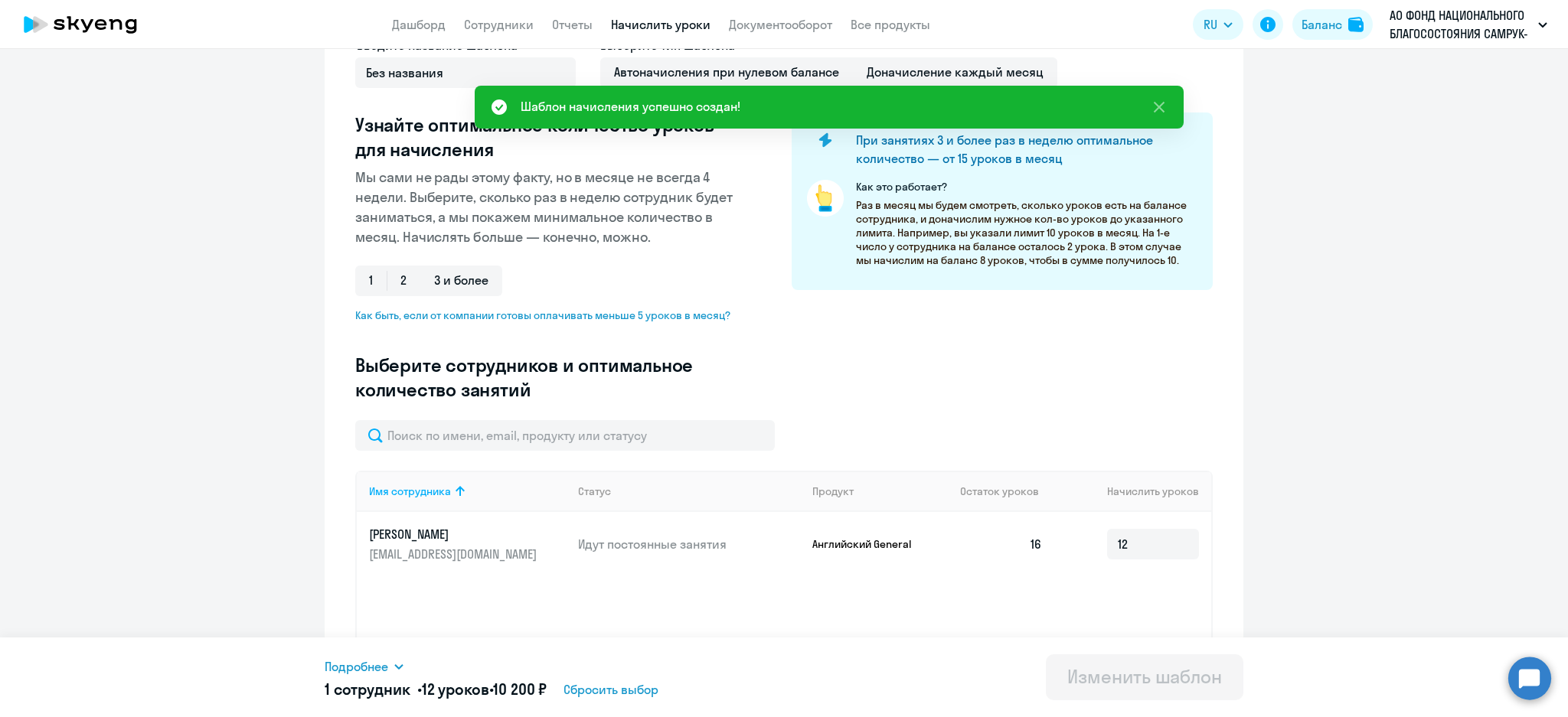
scroll to position [249, 0]
